Goal: Check status

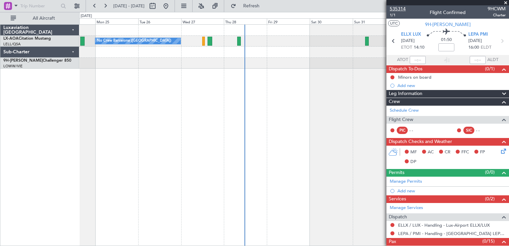
click at [401, 10] on span "535314" at bounding box center [398, 8] width 16 height 7
